Goal: Transaction & Acquisition: Purchase product/service

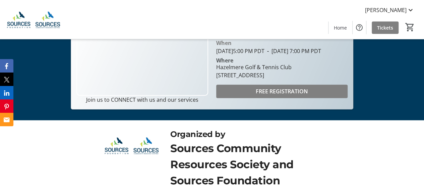
scroll to position [113, 0]
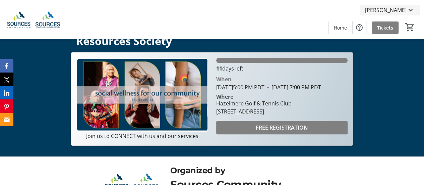
click at [410, 9] on mat-icon at bounding box center [411, 10] width 8 height 8
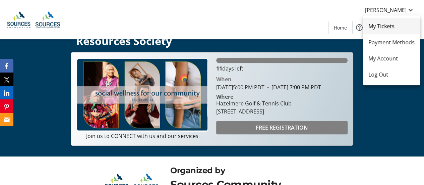
click at [386, 28] on span "My Tickets" at bounding box center [392, 26] width 46 height 8
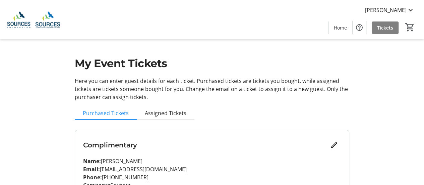
scroll to position [34, 0]
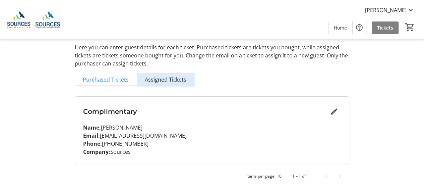
click at [173, 80] on span "Assigned Tickets" at bounding box center [166, 79] width 42 height 5
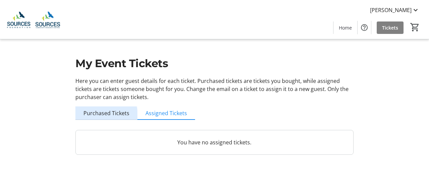
click at [103, 115] on span "Purchased Tickets" at bounding box center [107, 112] width 46 height 5
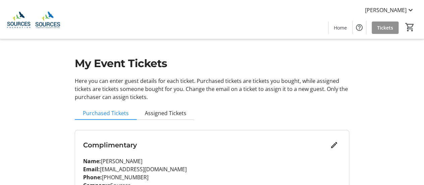
click at [383, 30] on span "Tickets" at bounding box center [385, 27] width 16 height 7
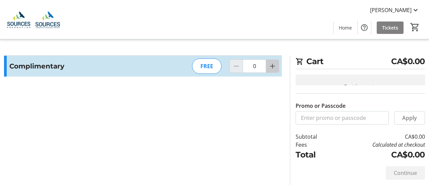
click at [275, 69] on mat-icon "Increment by one" at bounding box center [273, 66] width 8 height 8
type input "1"
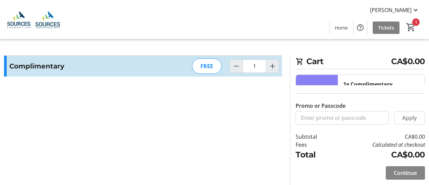
click at [413, 170] on span "Continue" at bounding box center [405, 173] width 23 height 8
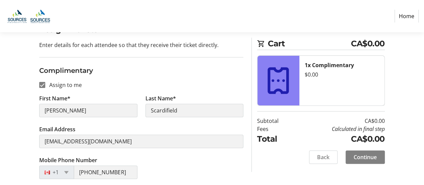
scroll to position [96, 0]
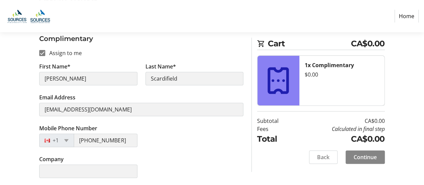
click at [372, 157] on span "Continue" at bounding box center [365, 157] width 23 height 8
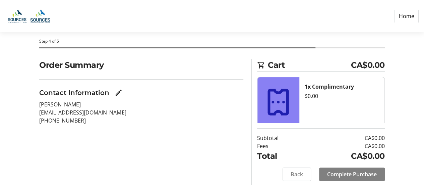
scroll to position [50, 0]
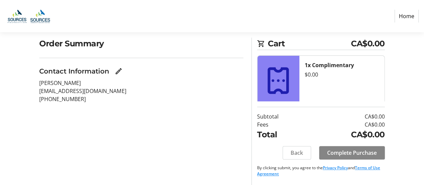
click at [366, 156] on span "Complete Purchase" at bounding box center [352, 153] width 50 height 8
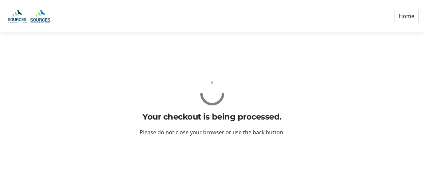
scroll to position [0, 0]
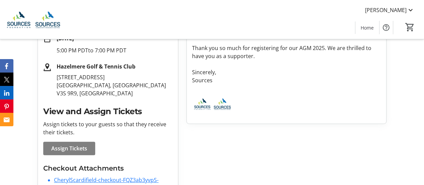
scroll to position [175, 0]
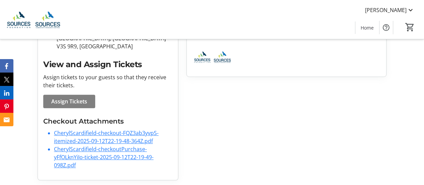
click at [121, 139] on link "CherylScardifield-checkout-FQZ3ab3yvpS-itemized-2025-09-12T22-19-48-364Z.pdf" at bounding box center [106, 136] width 105 height 15
click at [55, 153] on link "CherylScardifield-checkoutPurchase-yFfOLknYiIo-ticket-2025-09-12T22-19-49-098Z.…" at bounding box center [104, 156] width 100 height 23
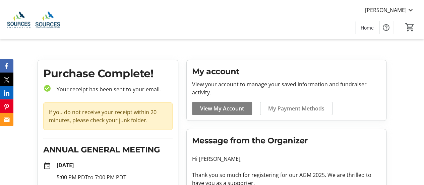
scroll to position [0, 0]
